Goal: Obtain resource: Download file/media

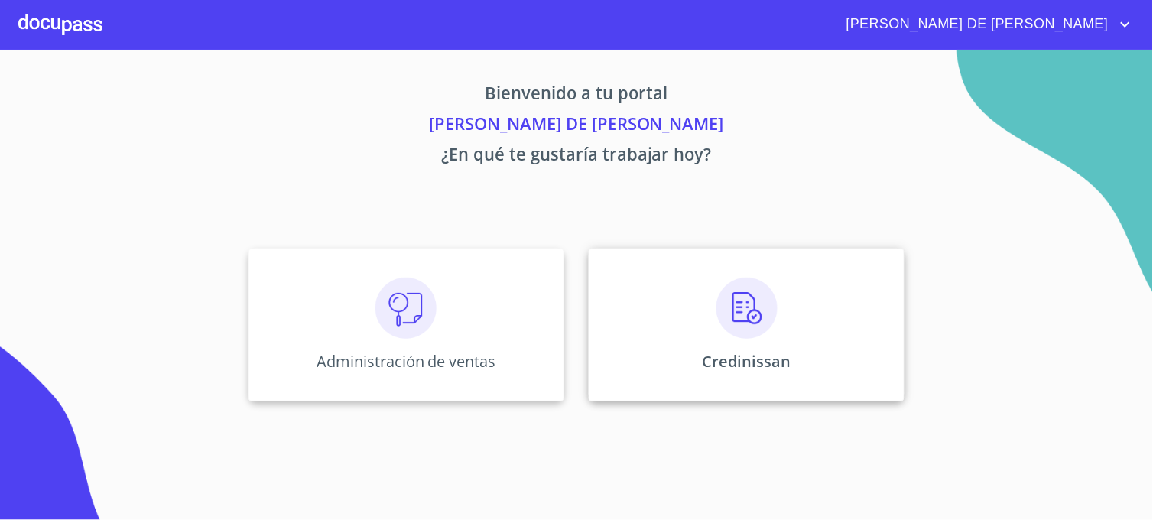
click at [624, 362] on div "Credinissan" at bounding box center [747, 324] width 316 height 153
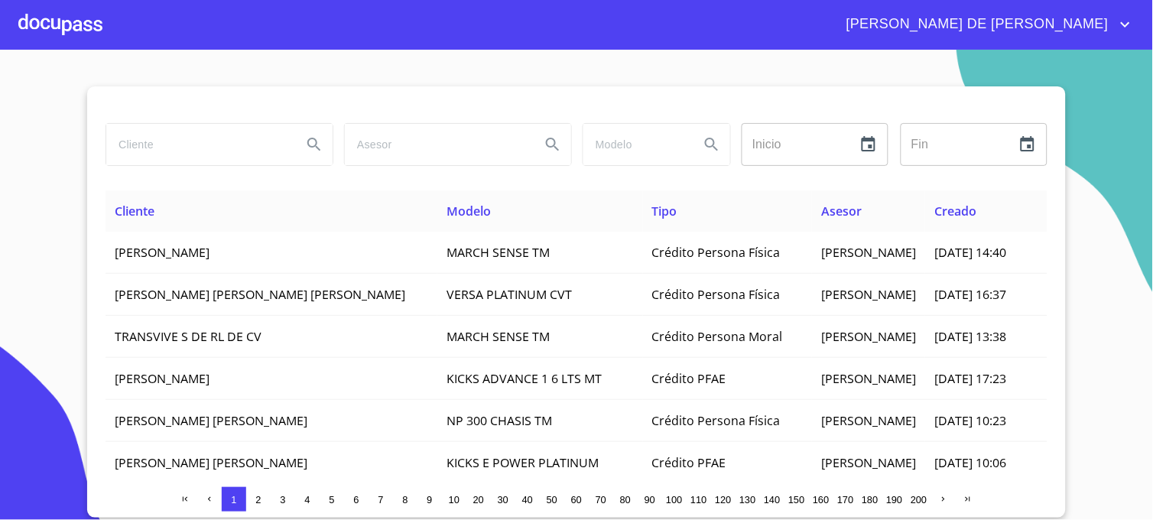
click at [245, 163] on input "search" at bounding box center [197, 144] width 183 height 41
type input "[PERSON_NAME]"
click at [315, 141] on icon "Search" at bounding box center [314, 144] width 18 height 18
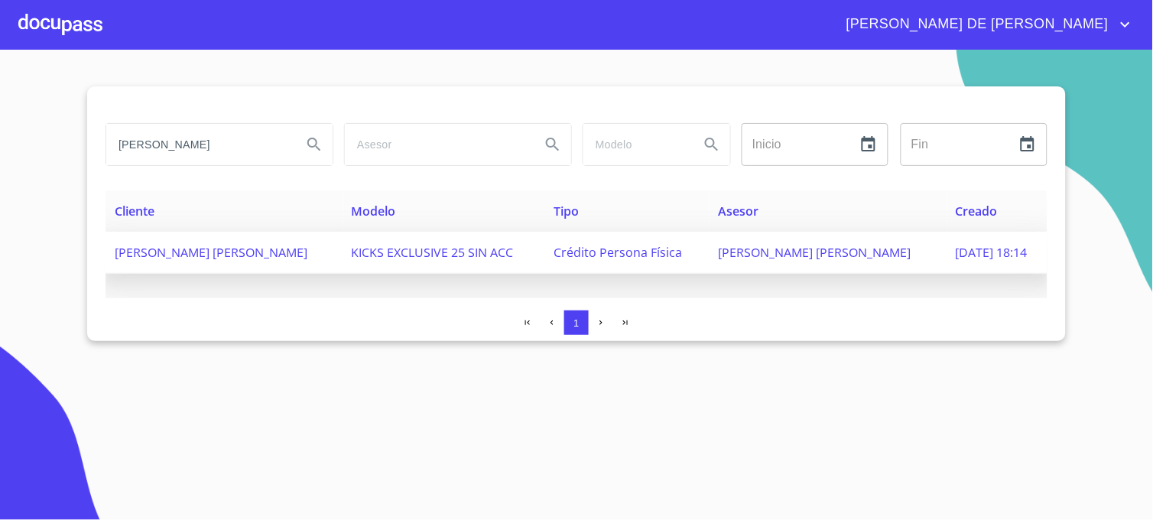
click at [835, 257] on span "[PERSON_NAME] [PERSON_NAME]" at bounding box center [815, 252] width 193 height 17
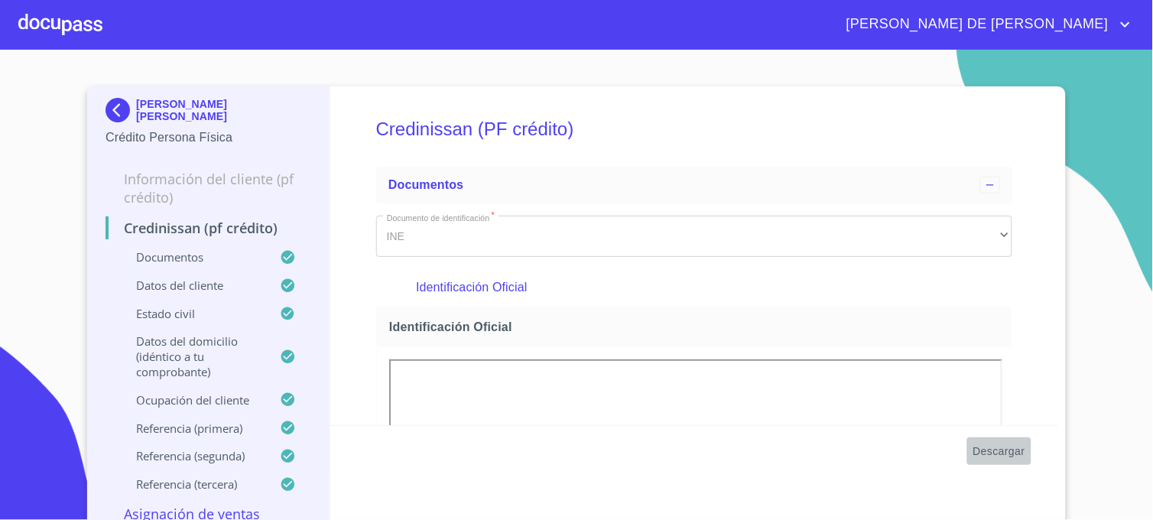
click at [981, 453] on span "Descargar" at bounding box center [999, 451] width 52 height 19
click at [115, 112] on img at bounding box center [121, 110] width 31 height 24
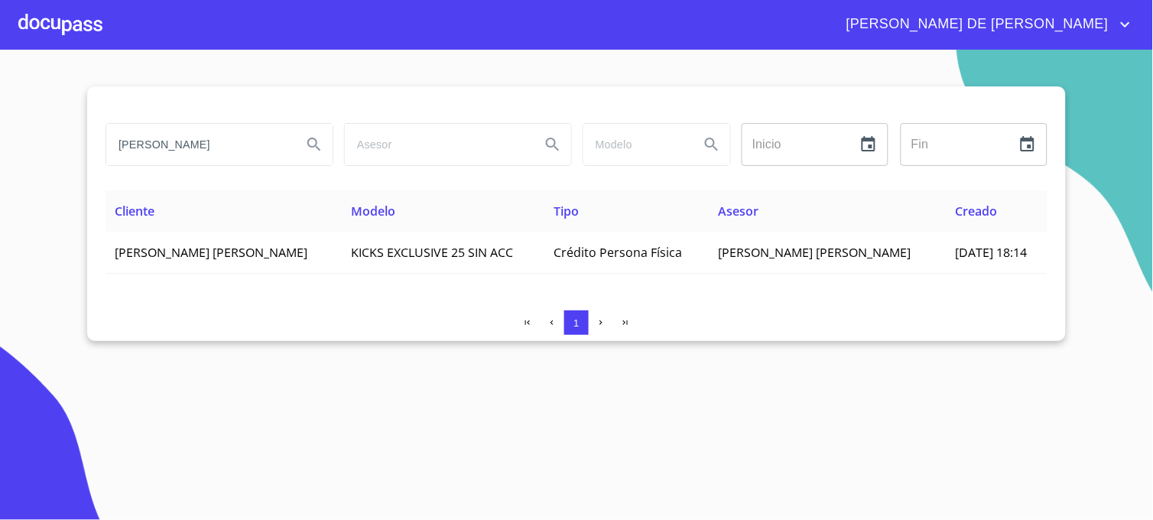
drag, startPoint x: 262, startPoint y: 153, endPoint x: 24, endPoint y: 148, distance: 237.8
click at [47, 148] on section "[PERSON_NAME] Inicio ​ Fin ​ Cliente Modelo Tipo Asesor Creado [PERSON_NAME] [P…" at bounding box center [576, 285] width 1153 height 470
type input "[PERSON_NAME]"
click at [311, 141] on icon "Search" at bounding box center [314, 144] width 18 height 18
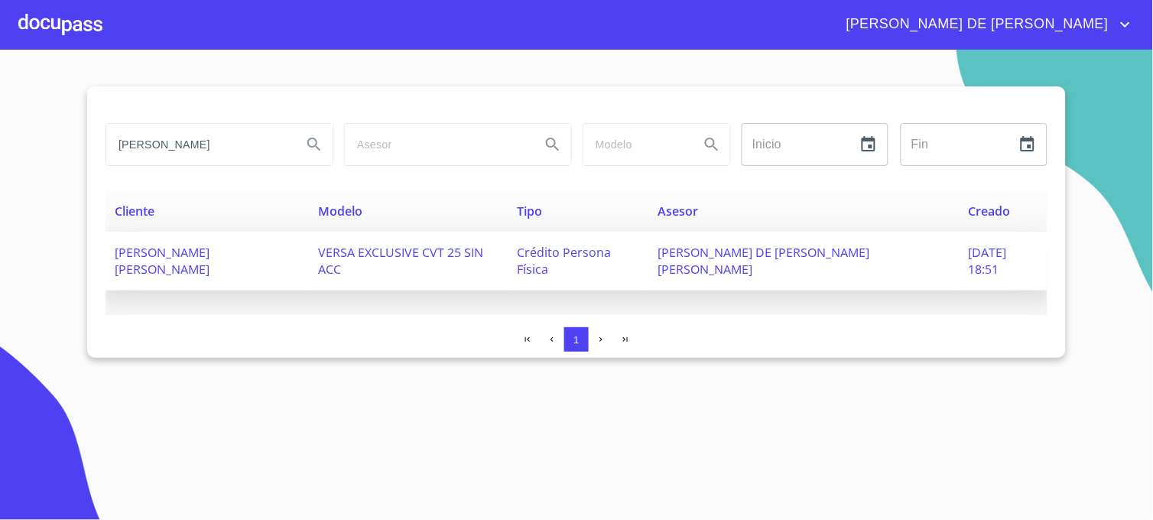
click at [806, 255] on span "[PERSON_NAME] DE [PERSON_NAME] [PERSON_NAME]" at bounding box center [763, 261] width 212 height 34
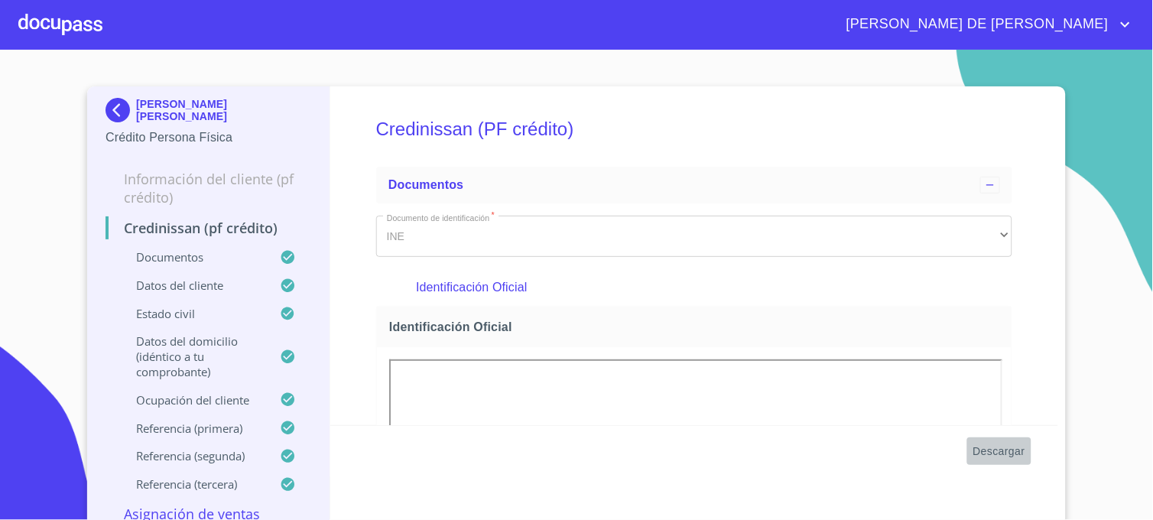
click at [1002, 448] on span "Descargar" at bounding box center [999, 451] width 52 height 19
